Goal: Find specific page/section: Find specific page/section

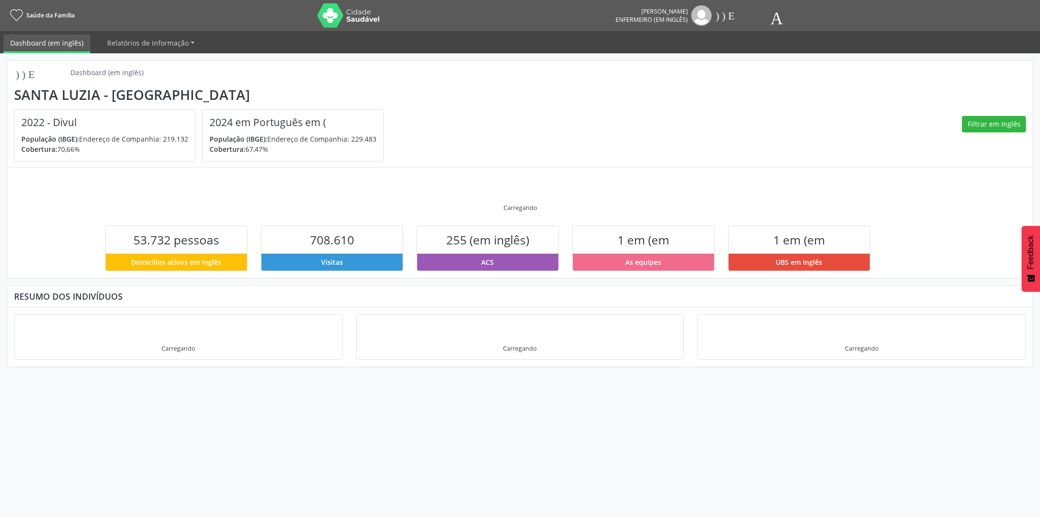
click at [962, 34] on ul "Dashboard (em inglês) Relatórios de informação Desfechos da visita" at bounding box center [520, 42] width 1040 height 22
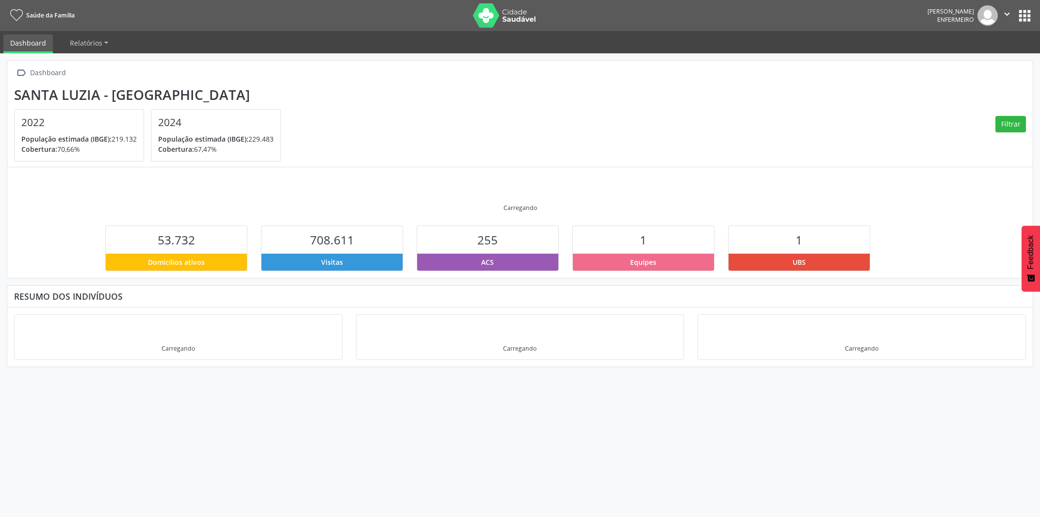
click at [782, 145] on section "Santa Luzia - MG 2022 População estimada (IBGE): 219.132 Cobertura: 70,66% 2024…" at bounding box center [520, 124] width 1012 height 75
click at [1022, 10] on button "apps" at bounding box center [1024, 15] width 17 height 17
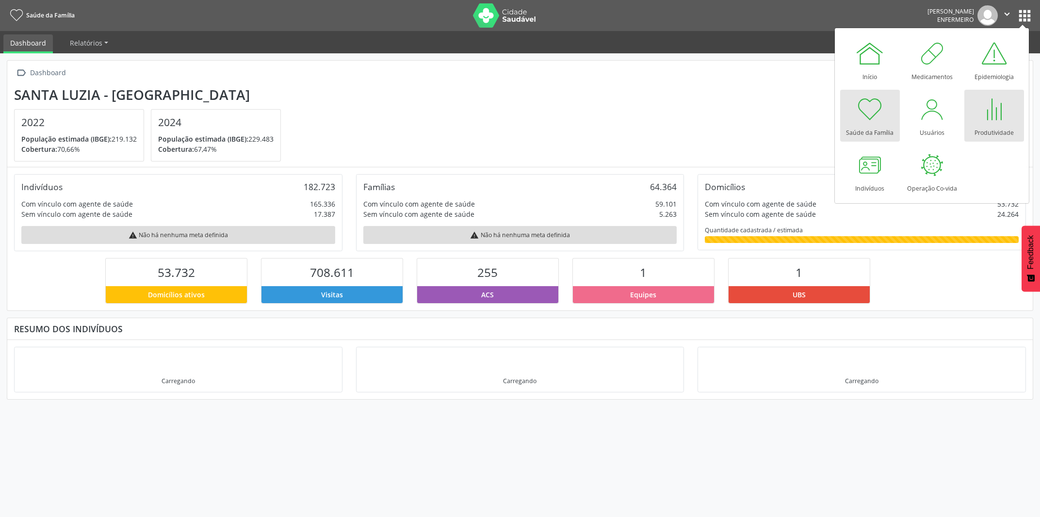
click at [983, 113] on div at bounding box center [993, 109] width 29 height 29
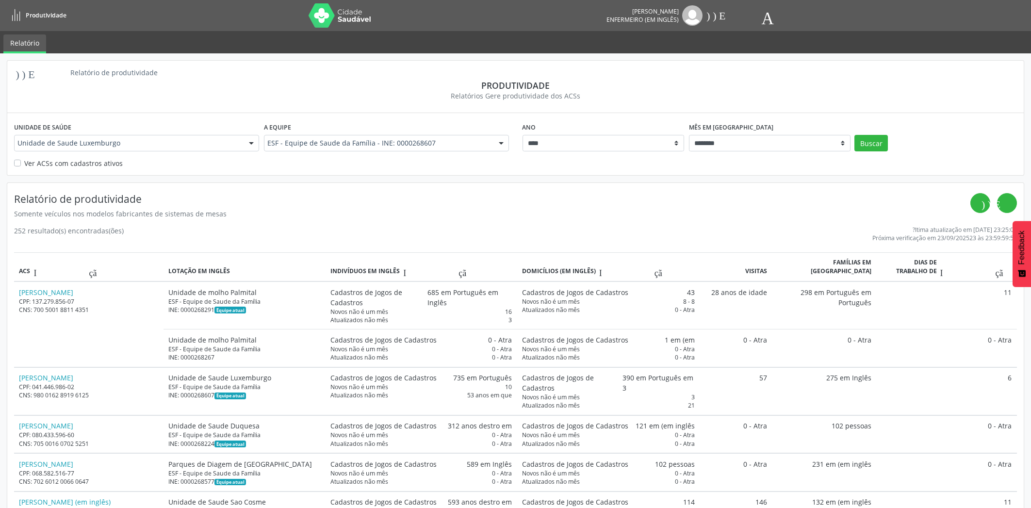
click at [24, 161] on label "Ver ACSs com cadastros ativos" at bounding box center [73, 163] width 98 height 10
click at [876, 141] on button "Buscar" at bounding box center [870, 143] width 33 height 16
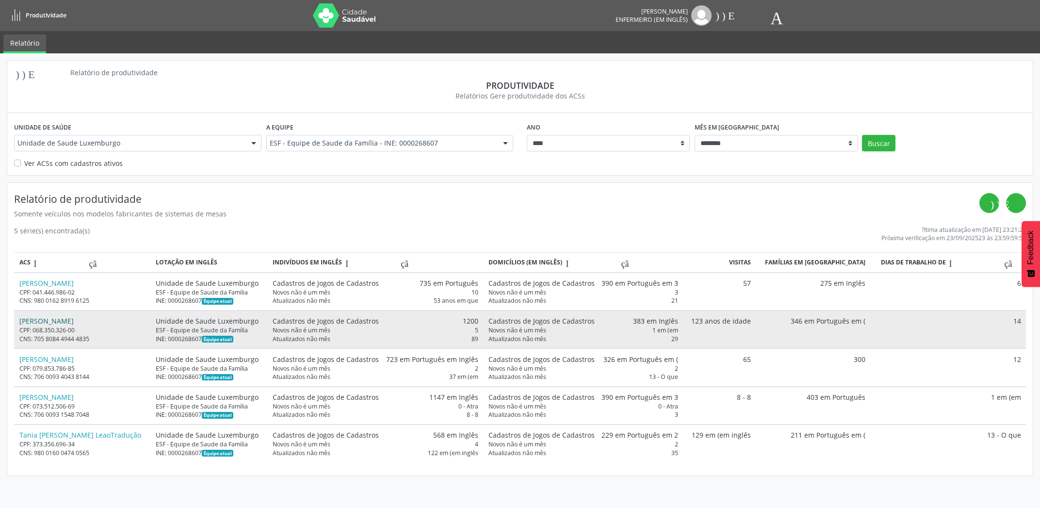
click at [47, 317] on link "Cleonice Gomes LimaTradução" at bounding box center [46, 320] width 54 height 9
